Goal: Task Accomplishment & Management: Complete application form

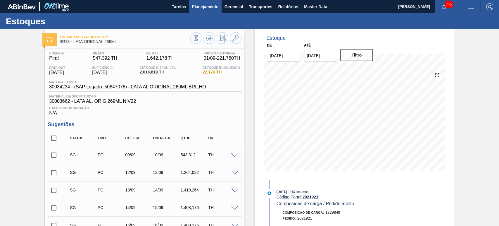
click at [208, 6] on span "Planejamento" at bounding box center [205, 6] width 27 height 7
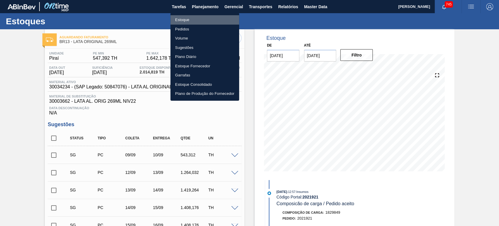
click at [181, 18] on li "Estoque" at bounding box center [204, 19] width 69 height 9
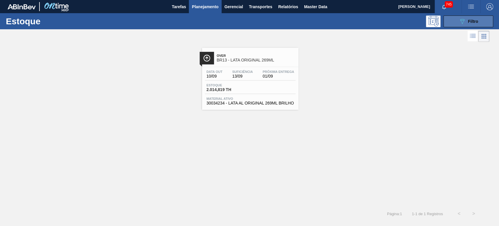
click at [462, 18] on icon "089F7B8B-B2A5-4AFE-B5C0-19BA573D28AC" at bounding box center [462, 21] width 7 height 7
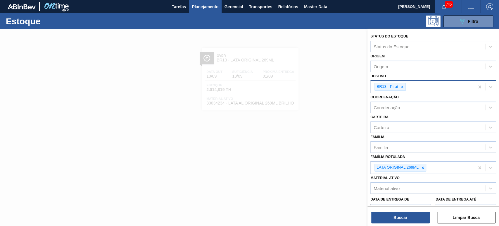
click at [403, 86] on icon at bounding box center [402, 87] width 4 height 4
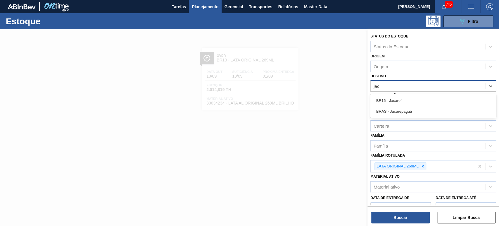
type input "jaca"
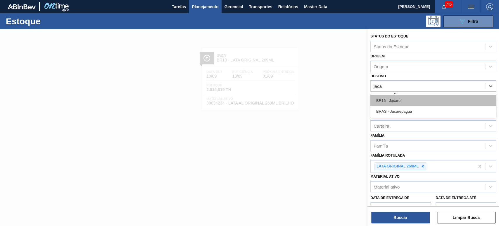
click at [402, 99] on div "BR16 - Jacareí" at bounding box center [433, 100] width 126 height 11
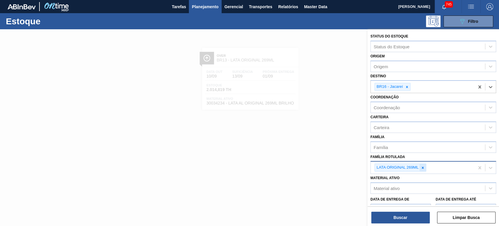
click at [425, 167] on div at bounding box center [423, 167] width 6 height 7
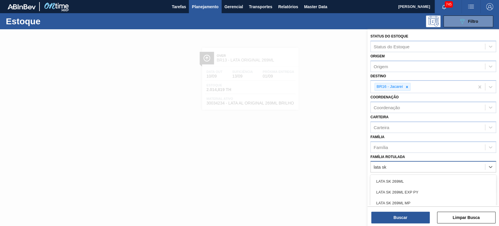
type Rotulada "lata sk 3"
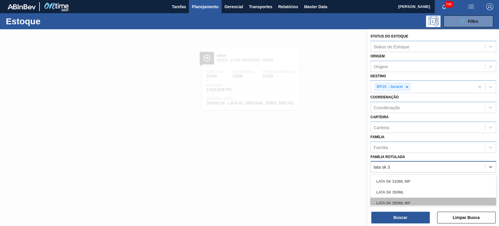
click at [406, 201] on div "LATA SK 350ML MP" at bounding box center [433, 202] width 126 height 11
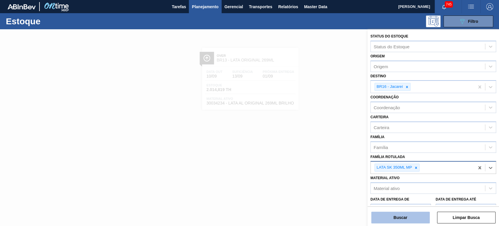
click at [405, 217] on button "Buscar" at bounding box center [400, 217] width 58 height 12
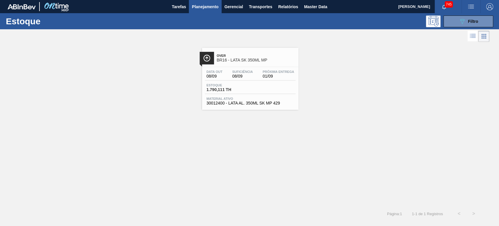
click at [257, 62] on span "BR16 - LATA SK 350ML MP" at bounding box center [256, 60] width 79 height 4
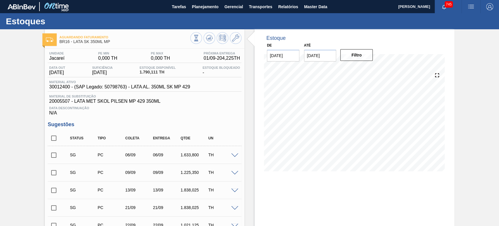
click at [468, 6] on img "button" at bounding box center [470, 6] width 7 height 7
click at [453, 20] on li "Pedido Contingência" at bounding box center [468, 20] width 54 height 11
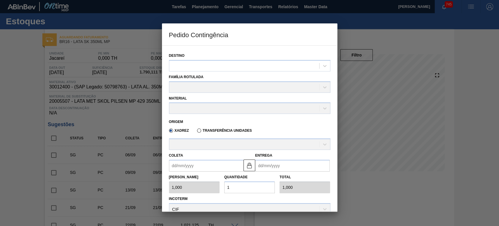
click at [215, 71] on div "Família Rotulada" at bounding box center [250, 81] width 166 height 21
click at [215, 68] on div at bounding box center [244, 65] width 150 height 8
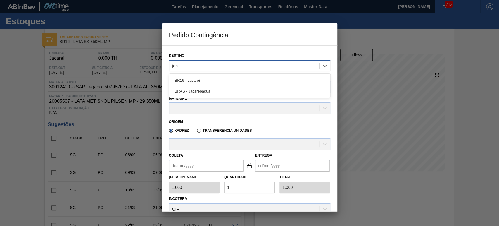
type input "jaca"
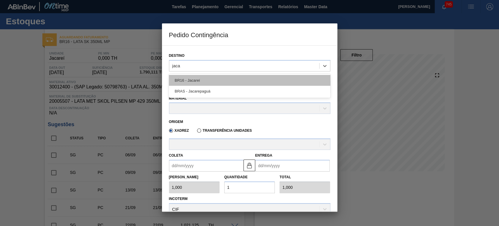
click at [208, 79] on div "BR16 - Jacareí" at bounding box center [249, 80] width 161 height 11
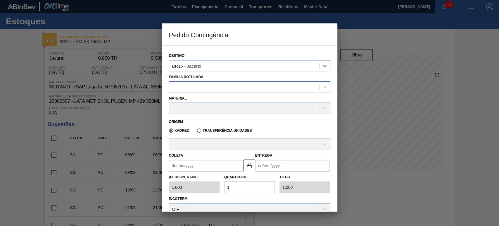
click at [206, 88] on div at bounding box center [244, 87] width 150 height 8
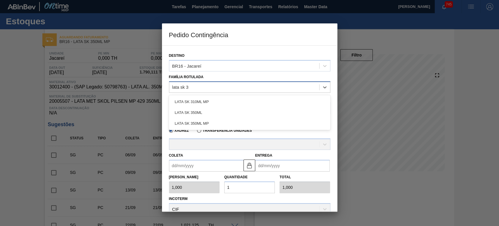
type Rotulada "lata sk 35"
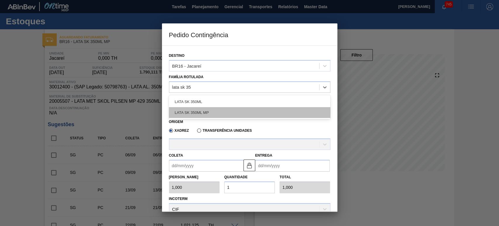
click at [201, 117] on div "LATA SK 350ML MP" at bounding box center [249, 112] width 161 height 11
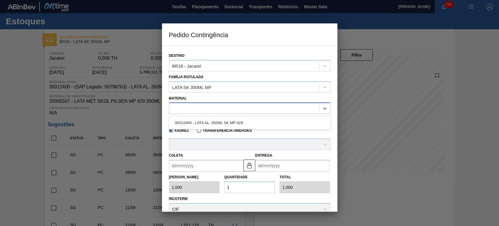
click at [212, 108] on div at bounding box center [244, 108] width 150 height 8
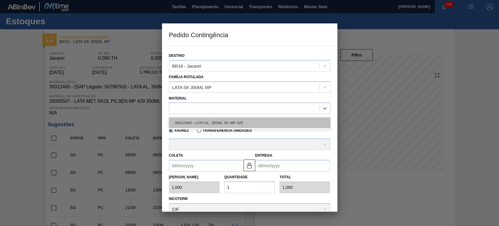
click at [206, 121] on div "30012400 - LATA AL. 350ML SK MP 429" at bounding box center [249, 122] width 161 height 11
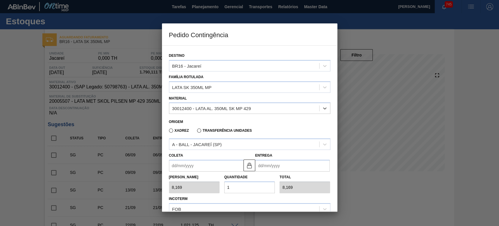
type input "8,169"
click at [200, 145] on div "A - BALL - JACAREÍ (SP)" at bounding box center [197, 144] width 50 height 5
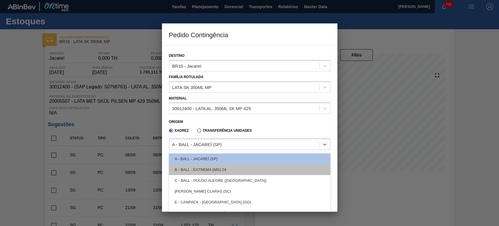
click at [225, 170] on div "B - BALL - EXTREMA (MG) 24" at bounding box center [249, 169] width 161 height 11
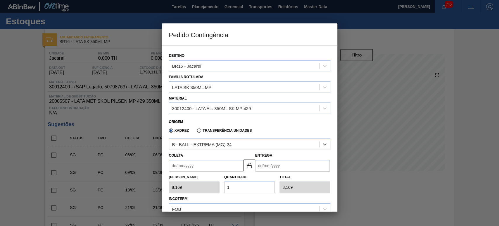
click at [213, 164] on input "Coleta" at bounding box center [206, 166] width 75 height 12
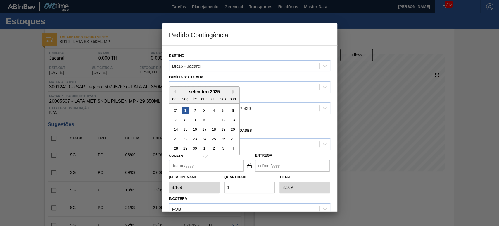
click at [188, 109] on div "1" at bounding box center [185, 110] width 8 height 8
type input "[DATE]"
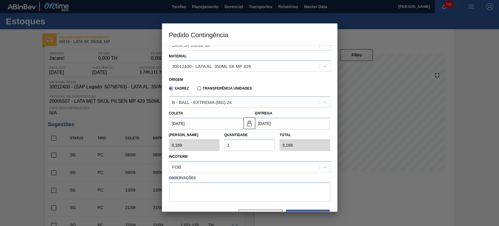
scroll to position [54, 0]
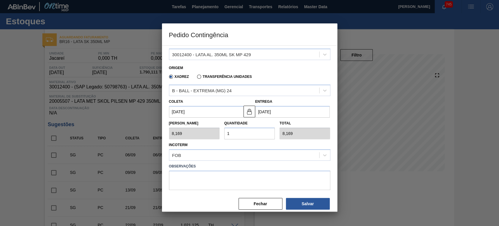
drag, startPoint x: 239, startPoint y: 138, endPoint x: 239, endPoint y: 133, distance: 5.0
click at [239, 136] on input "1" at bounding box center [249, 133] width 51 height 12
click at [227, 133] on input "1" at bounding box center [249, 133] width 51 height 12
type input "2"
type input "16,338"
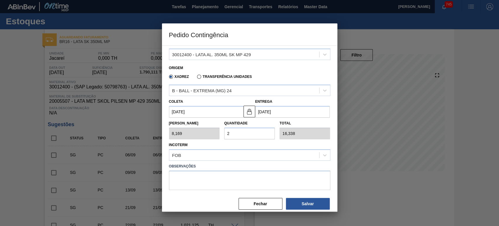
type input "20"
type input "163,380"
drag, startPoint x: 238, startPoint y: 133, endPoint x: 229, endPoint y: 131, distance: 9.2
click at [230, 131] on input "20" at bounding box center [249, 133] width 51 height 12
type input "25"
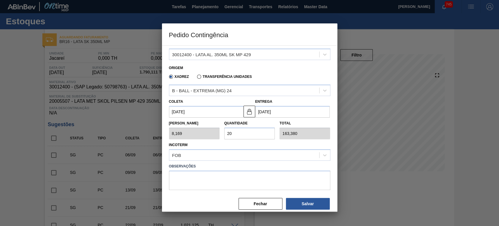
type input "204,225"
type input "25"
click at [300, 201] on button "Salvar" at bounding box center [308, 204] width 44 height 12
click at [289, 143] on div "Incoterm FOB" at bounding box center [249, 151] width 161 height 20
type input "1,000"
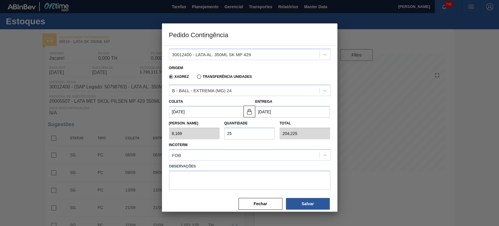
type input "1"
type input "1,000"
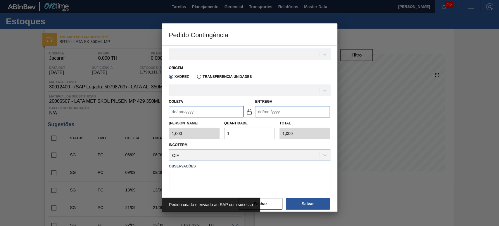
click at [289, 143] on div "Incoterm CIF" at bounding box center [249, 151] width 161 height 20
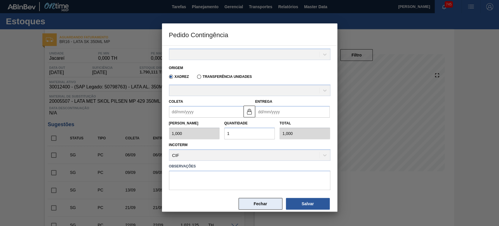
click at [267, 203] on button "Fechar" at bounding box center [261, 204] width 44 height 12
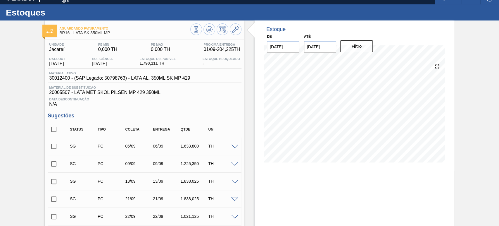
scroll to position [0, 0]
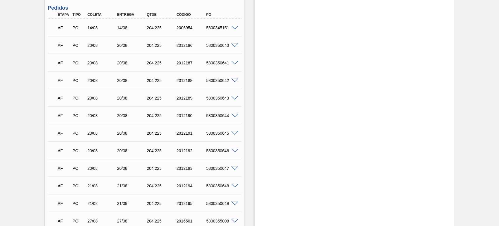
scroll to position [482, 0]
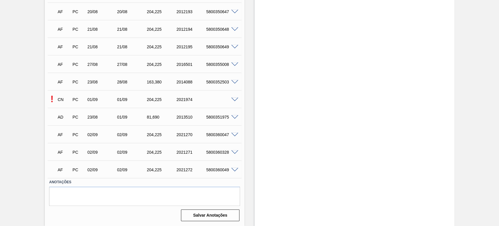
click at [234, 99] on span at bounding box center [234, 99] width 7 height 4
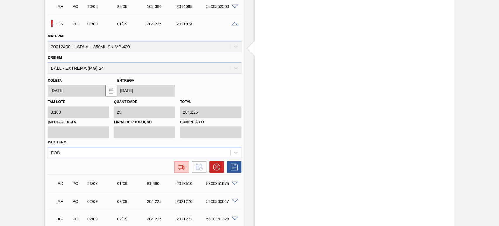
scroll to position [623, 0]
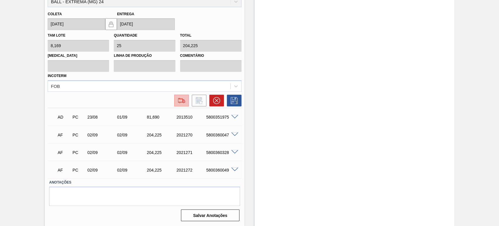
click at [179, 101] on img at bounding box center [181, 100] width 9 height 7
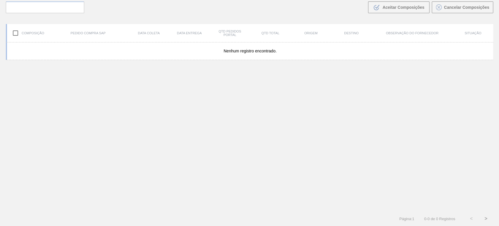
scroll to position [42, 0]
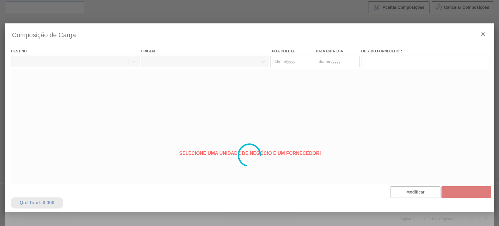
type coleta "[DATE]"
type entrega "[DATE]"
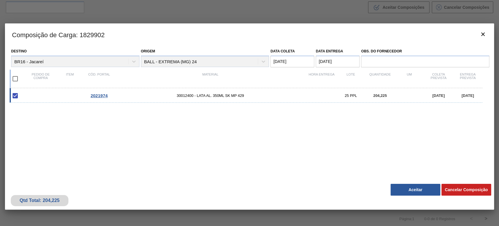
click at [417, 189] on button "Aceitar" at bounding box center [416, 190] width 50 height 12
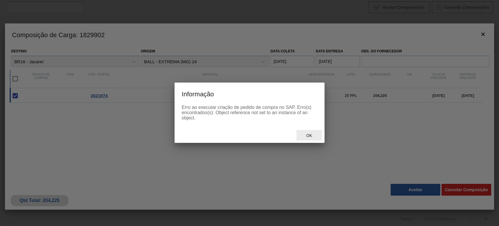
click at [303, 137] on span "Ok" at bounding box center [308, 135] width 15 height 5
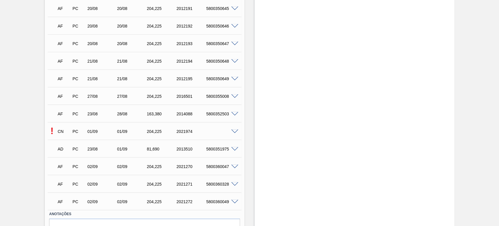
scroll to position [482, 0]
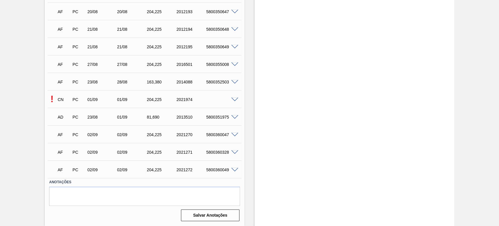
click at [237, 99] on span at bounding box center [234, 99] width 7 height 4
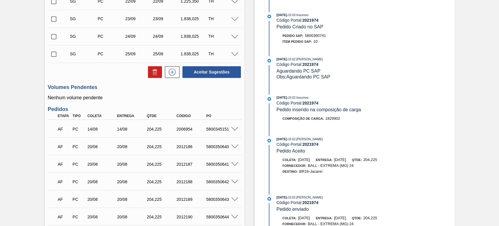
scroll to position [211, 0]
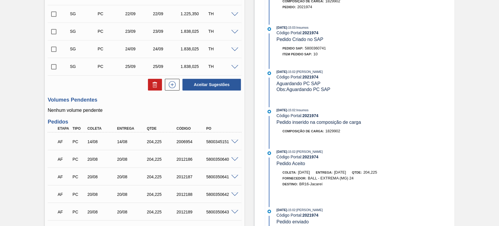
click at [320, 49] on span "5800360741" at bounding box center [315, 48] width 21 height 4
copy span "5800360741"
